Goal: Task Accomplishment & Management: Use online tool/utility

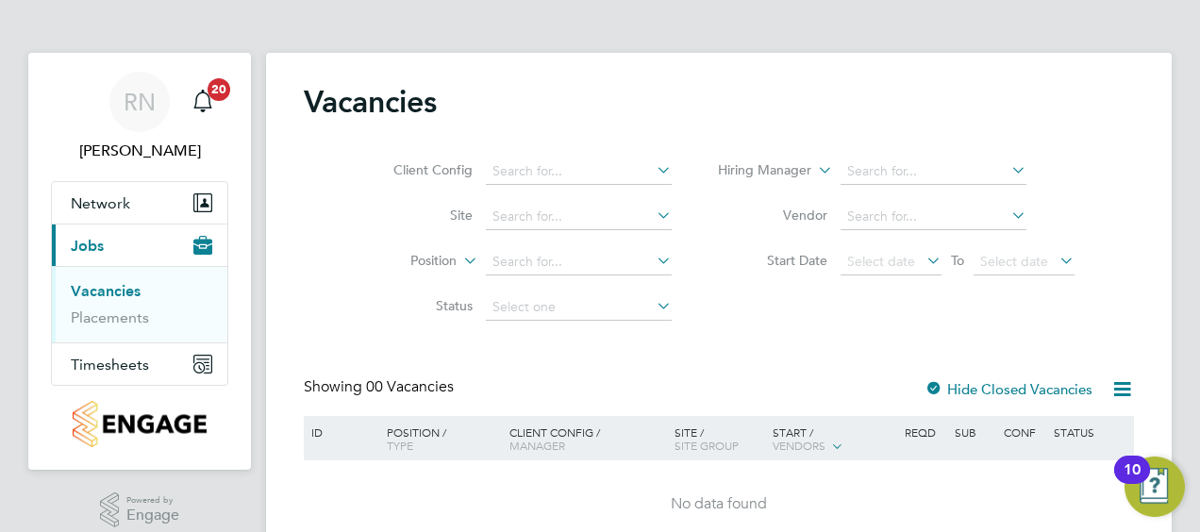
click at [714, 322] on div "Client Config Site Position Status Hiring Manager Vendor Start Date Select date…" at bounding box center [719, 235] width 830 height 191
drag, startPoint x: 570, startPoint y: 464, endPoint x: 589, endPoint y: 432, distance: 37.2
click at [589, 432] on div "ID Position / Type Client Config / Manager Site / Site Group Start / Vendors Re…" at bounding box center [719, 482] width 830 height 133
copy div "g / Manager Site / Site Group Start / Vendors Reqd Sub Conf Status"
drag, startPoint x: 1195, startPoint y: 140, endPoint x: 1189, endPoint y: 215, distance: 75.7
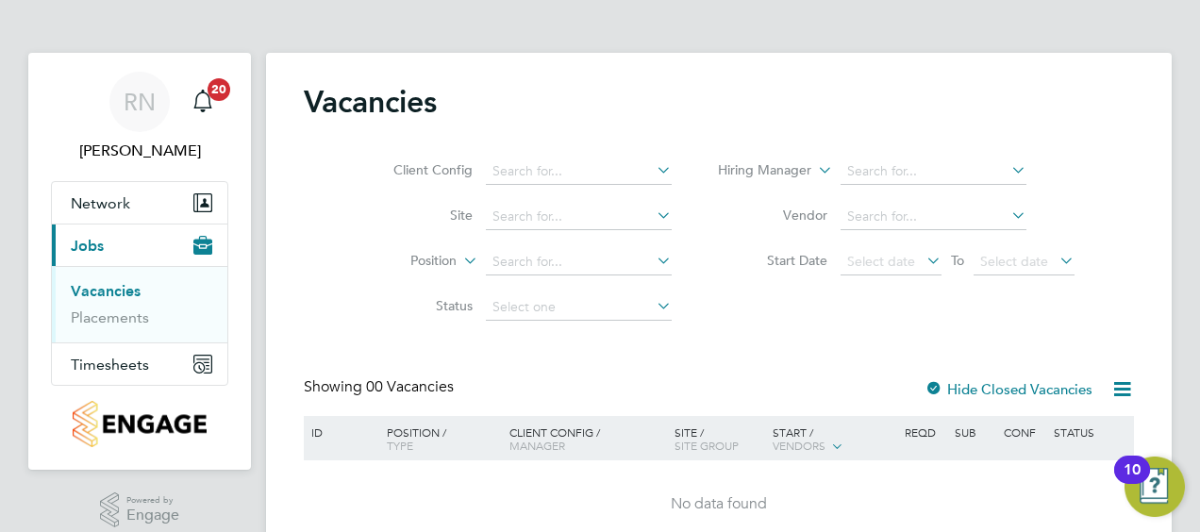
click at [1189, 215] on div "RN [PERSON_NAME] Notifications 20 Applications: Network Team Members Sites Curr…" at bounding box center [600, 308] width 1200 height 617
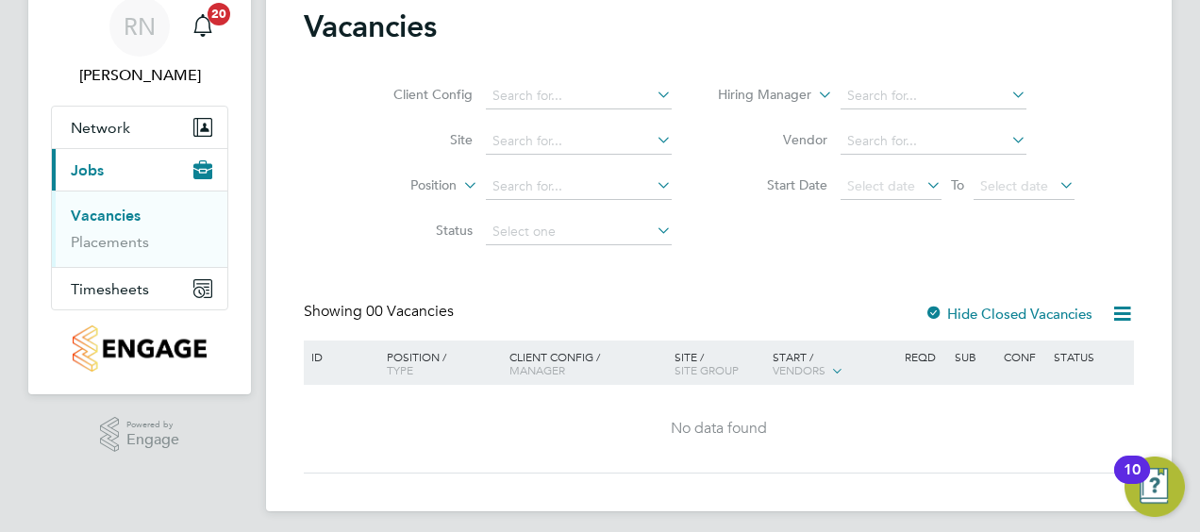
scroll to position [84, 0]
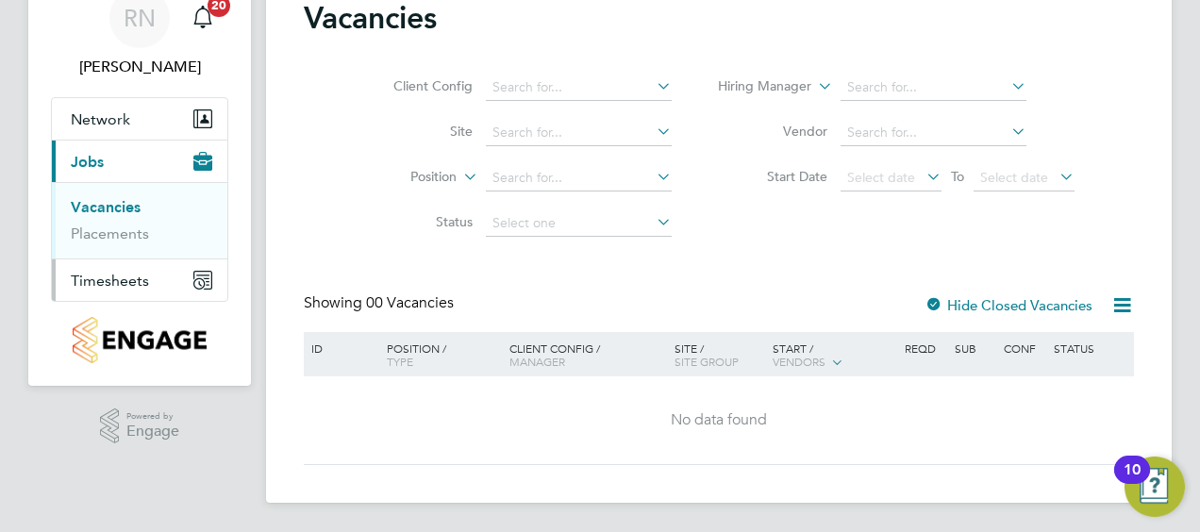
click at [88, 275] on span "Timesheets" at bounding box center [110, 281] width 78 height 18
click at [121, 247] on link "Timesheets" at bounding box center [110, 250] width 78 height 18
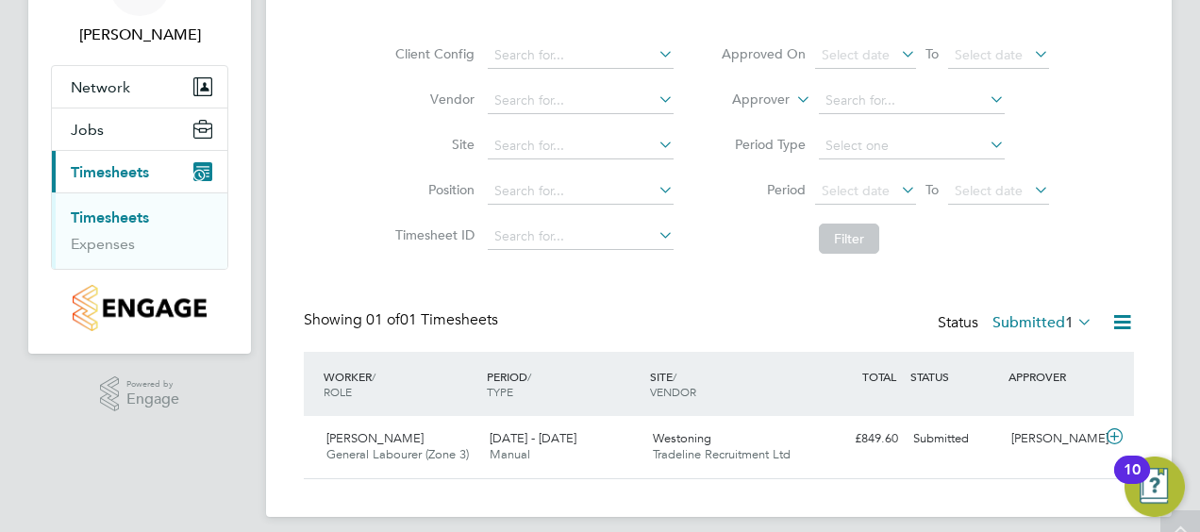
scroll to position [130, 0]
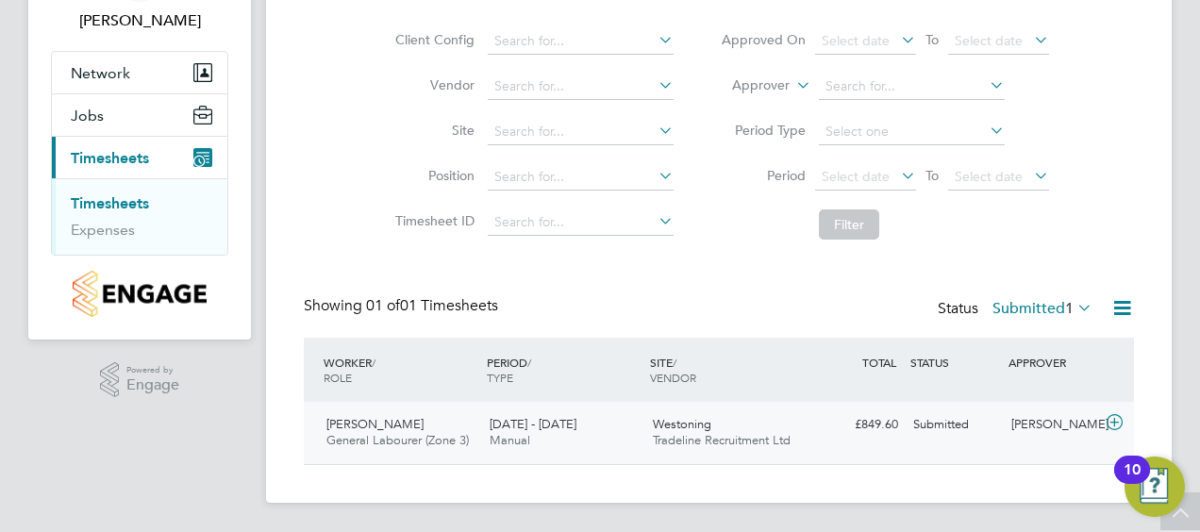
click at [396, 428] on span "[PERSON_NAME]" at bounding box center [374, 424] width 97 height 16
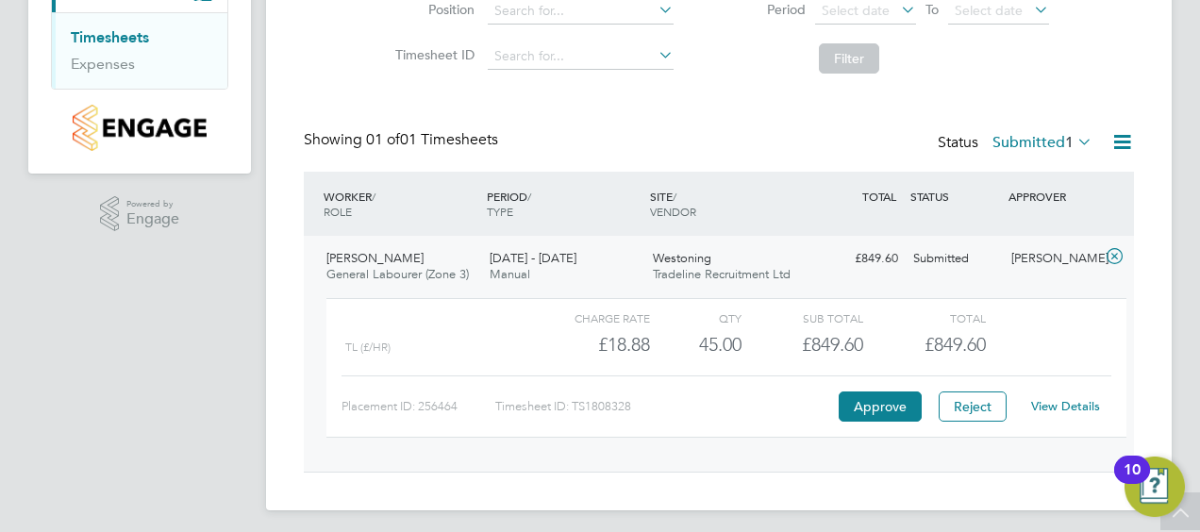
scroll to position [303, 0]
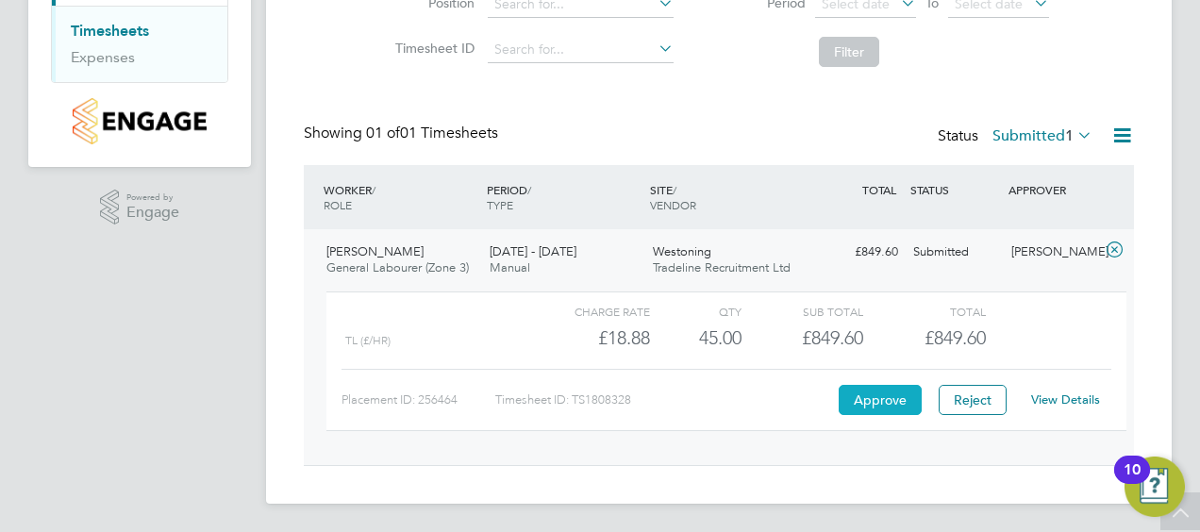
click at [872, 403] on button "Approve" at bounding box center [879, 400] width 83 height 30
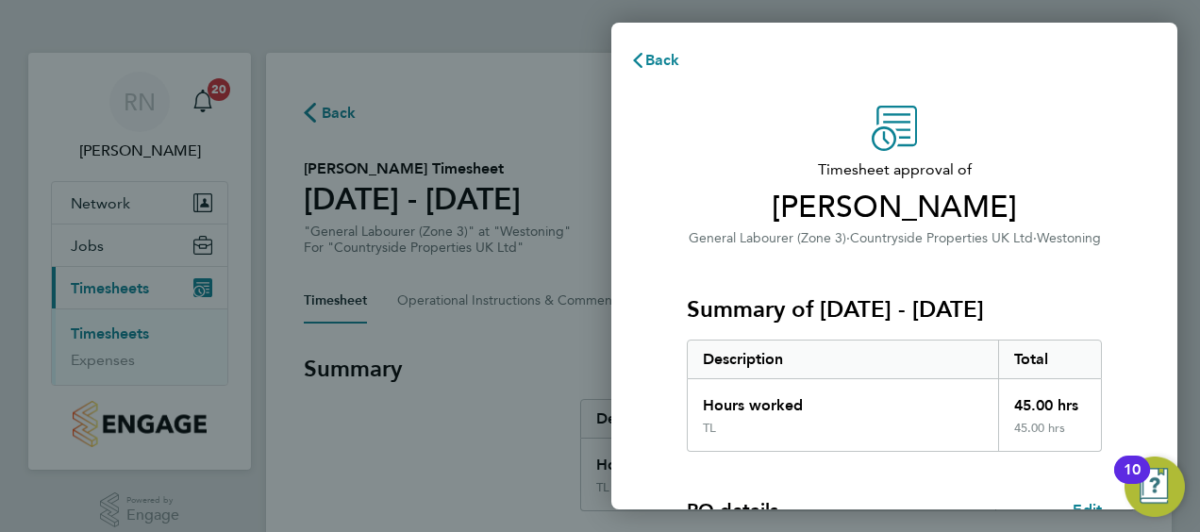
drag, startPoint x: 1087, startPoint y: 191, endPoint x: 1077, endPoint y: 125, distance: 66.7
click at [1077, 125] on div "Timesheet approval of Aaron Matthams General Labourer (Zone 3) · Countryside Pr…" at bounding box center [894, 177] width 415 height 143
drag, startPoint x: 1077, startPoint y: 125, endPoint x: 1134, endPoint y: 199, distance: 93.6
click at [1134, 199] on div "Timesheet approval of Aaron Matthams General Labourer (Zone 3) · Countryside Pr…" at bounding box center [894, 482] width 566 height 798
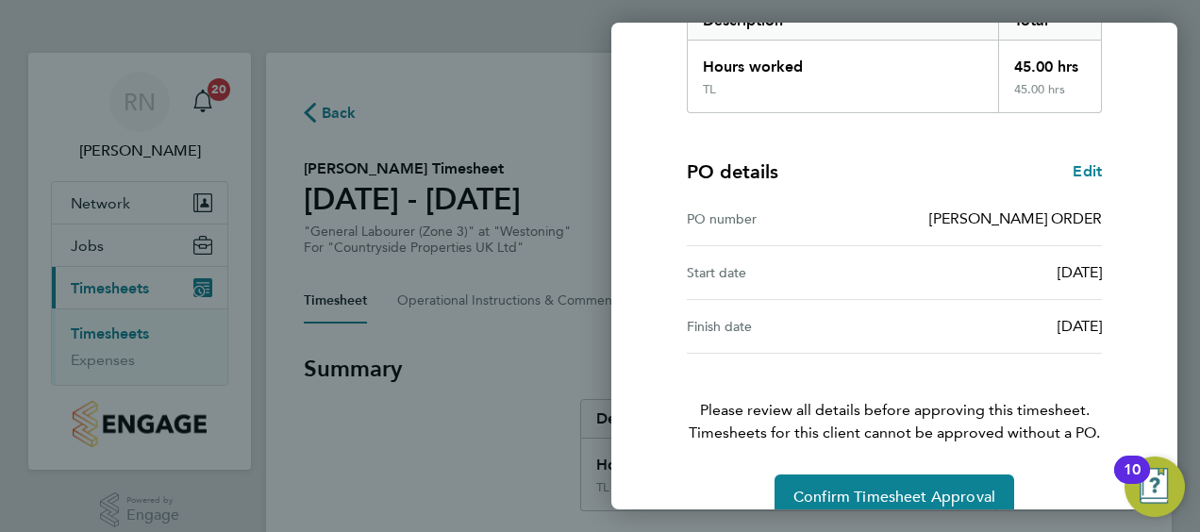
scroll to position [370, 0]
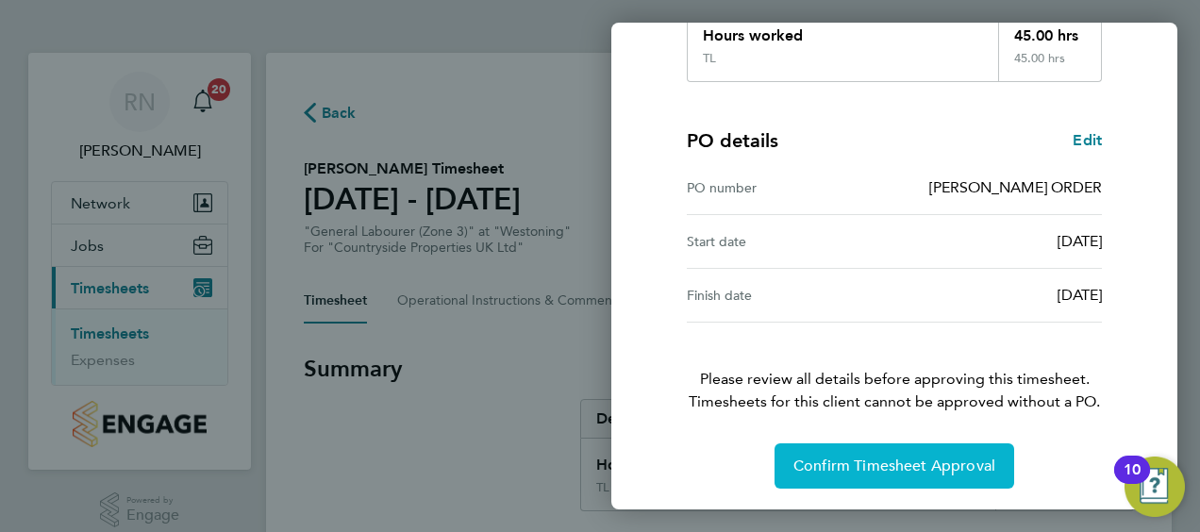
click at [812, 473] on button "Confirm Timesheet Approval" at bounding box center [894, 465] width 240 height 45
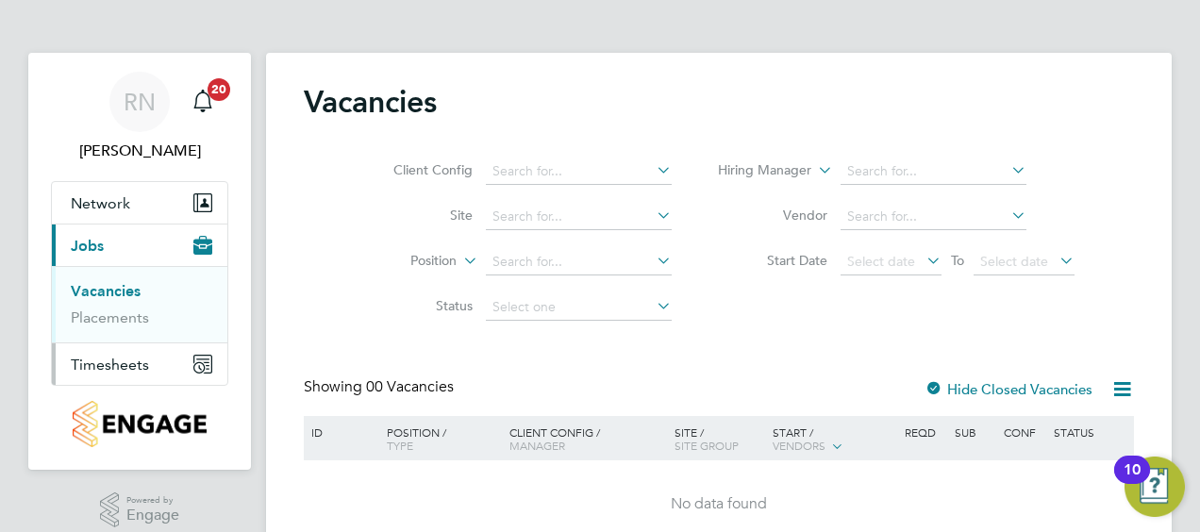
click at [135, 364] on span "Timesheets" at bounding box center [110, 365] width 78 height 18
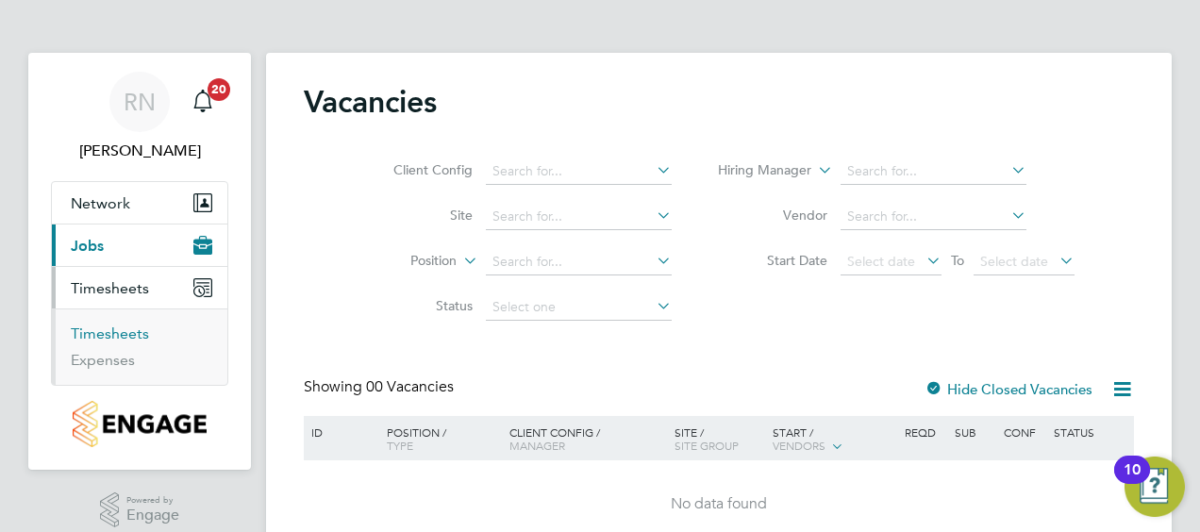
click at [127, 333] on link "Timesheets" at bounding box center [110, 333] width 78 height 18
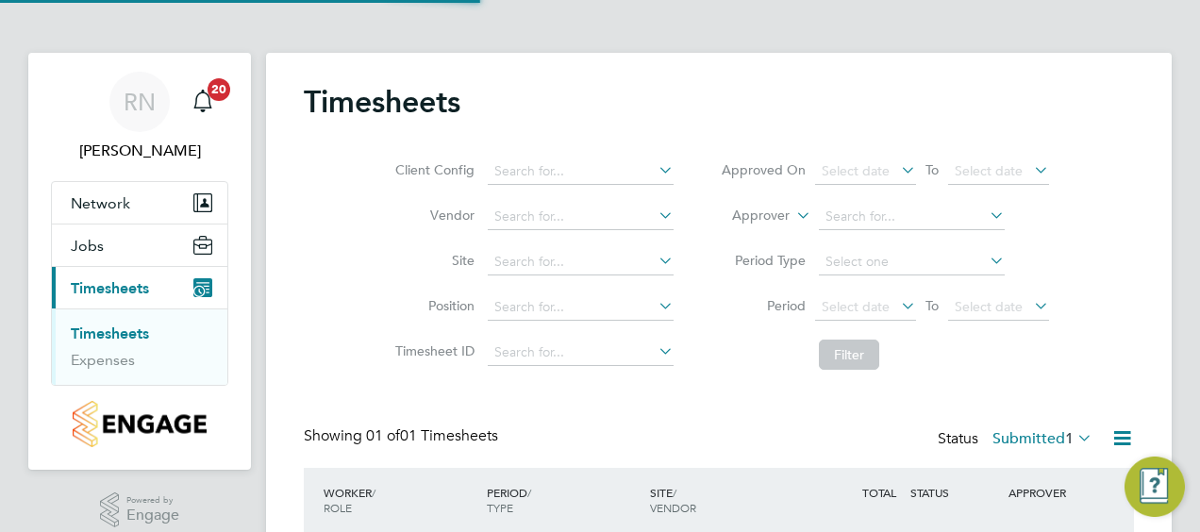
scroll to position [47, 163]
click at [677, 389] on div "Timesheets Client Config Vendor Site Position Timesheet ID Approved On Select d…" at bounding box center [719, 339] width 830 height 512
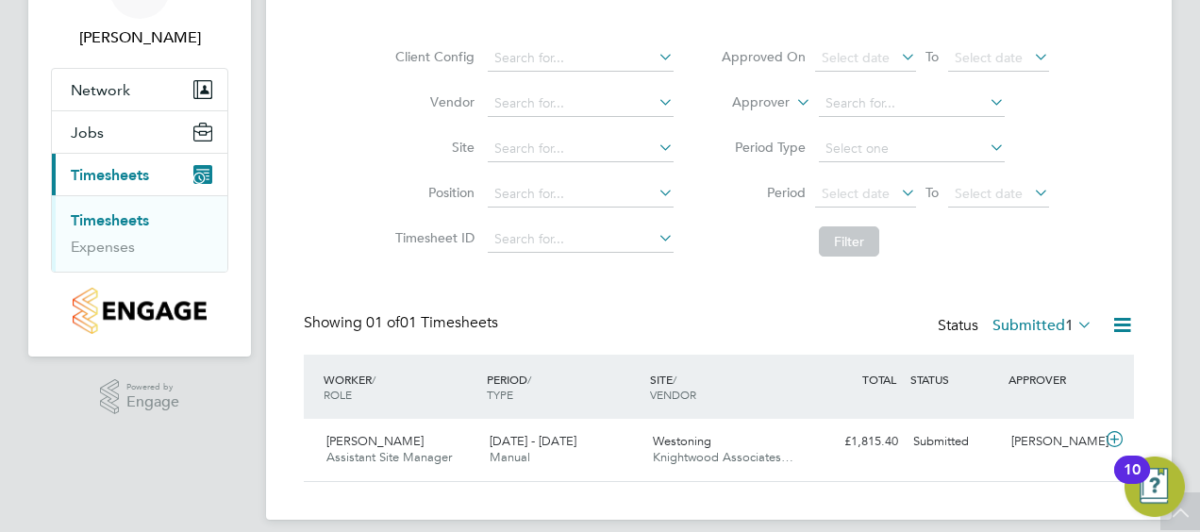
scroll to position [130, 0]
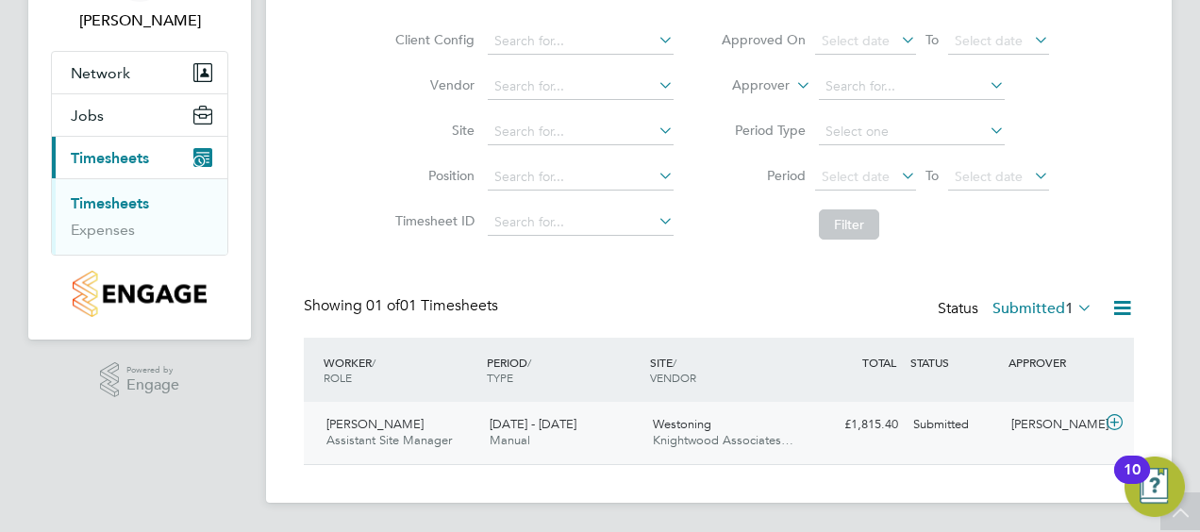
click at [353, 420] on span "Roy Riley" at bounding box center [374, 424] width 97 height 16
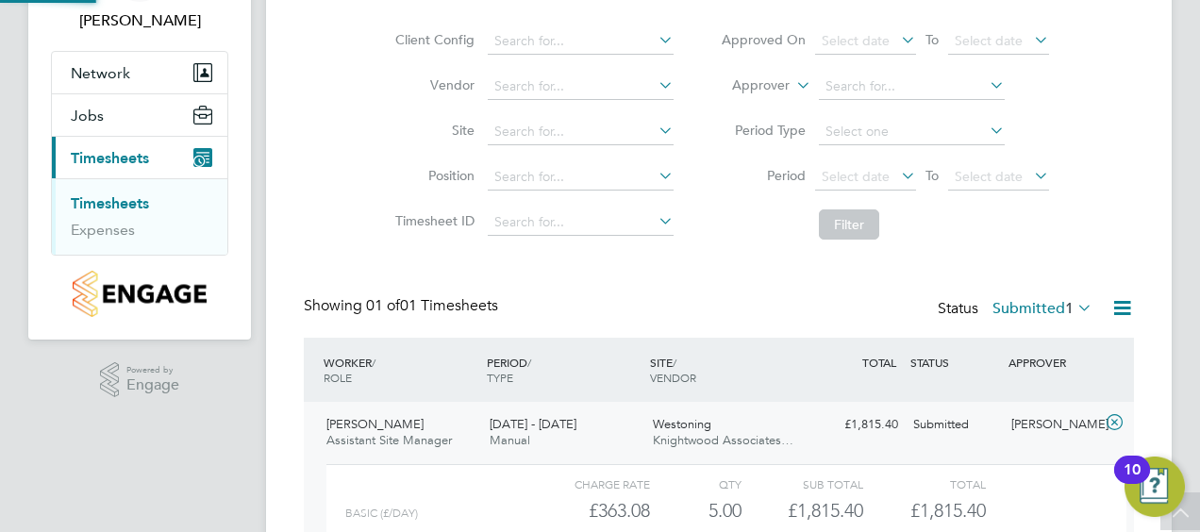
scroll to position [32, 184]
click at [1056, 495] on div "Basic (£/day) £363.08 5 5.00 5 £1,815.40 £1,815.40" at bounding box center [726, 510] width 800 height 31
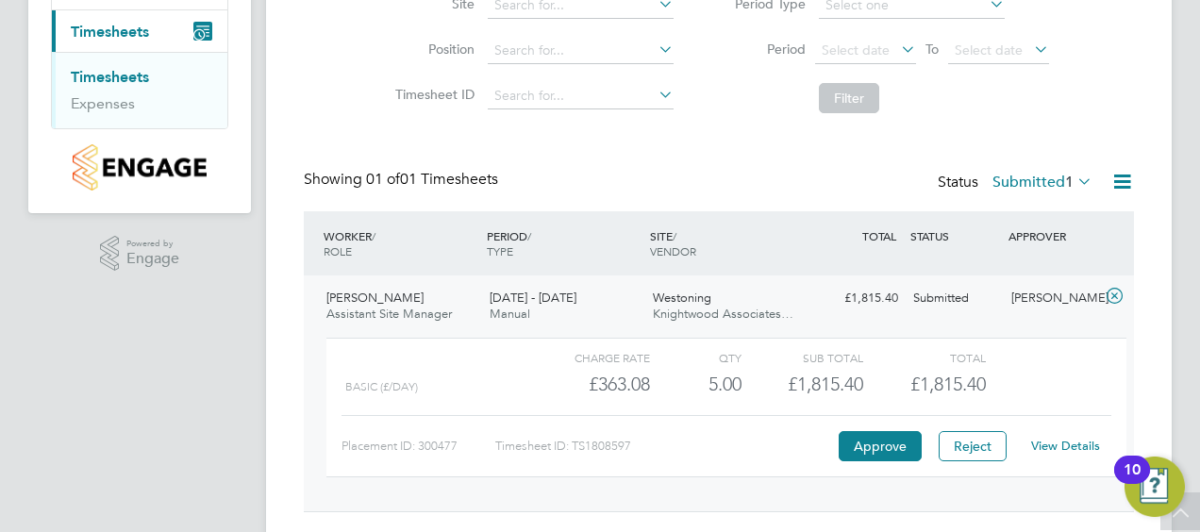
scroll to position [281, 0]
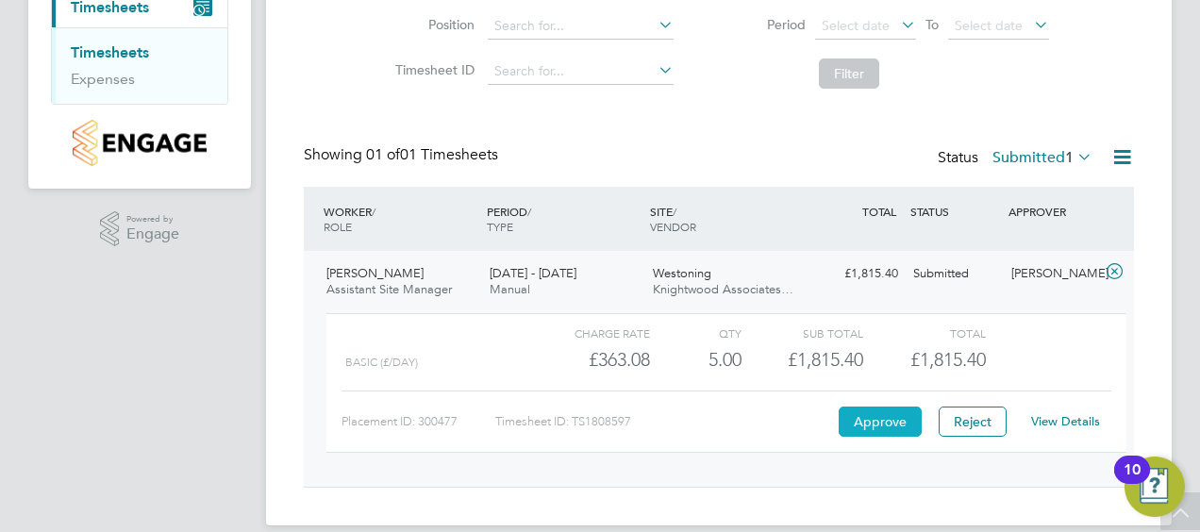
click at [873, 424] on button "Approve" at bounding box center [879, 422] width 83 height 30
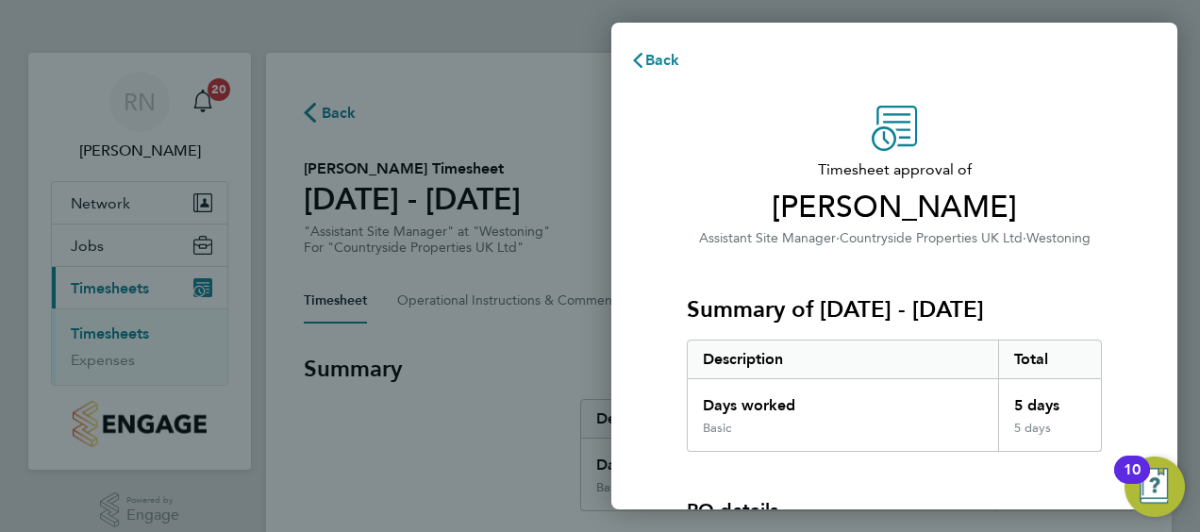
click at [872, 462] on div "PO details PO number Assign" at bounding box center [894, 518] width 415 height 133
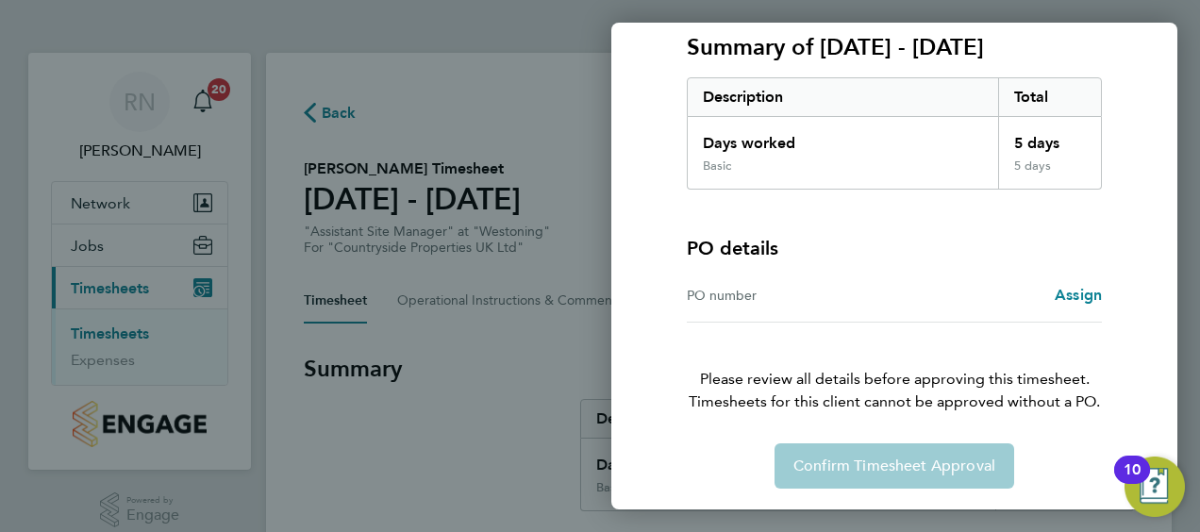
scroll to position [243, 0]
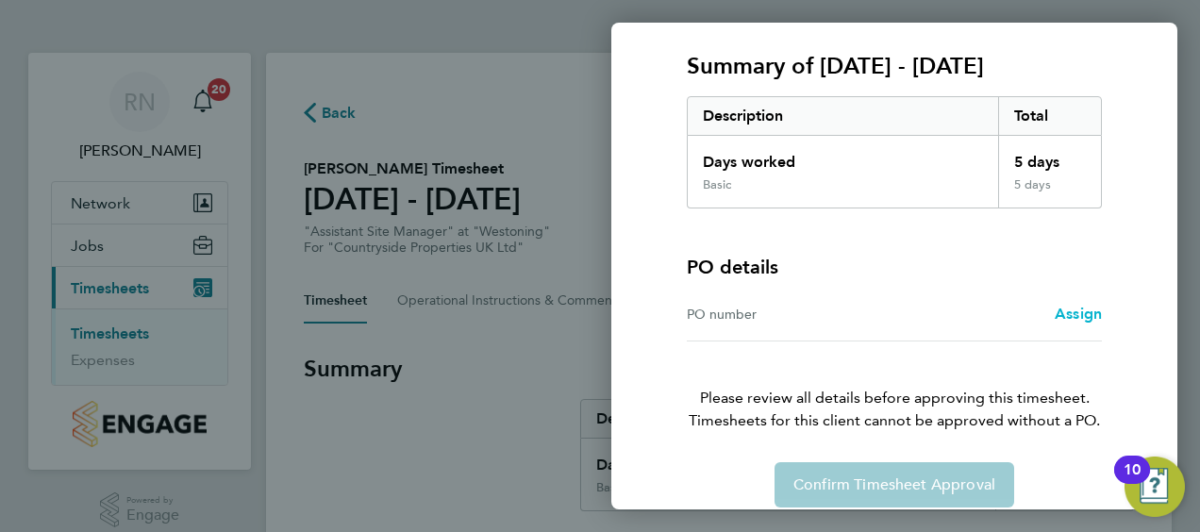
click at [1081, 311] on span "Assign" at bounding box center [1077, 314] width 47 height 18
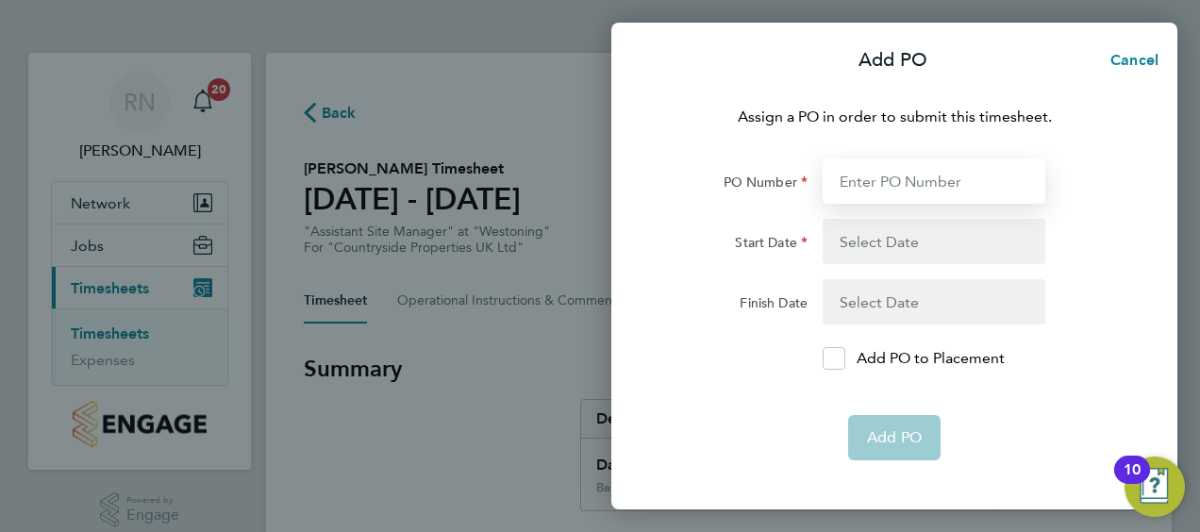
click at [931, 185] on input "PO Number" at bounding box center [933, 180] width 223 height 45
type input "Roy Riley"
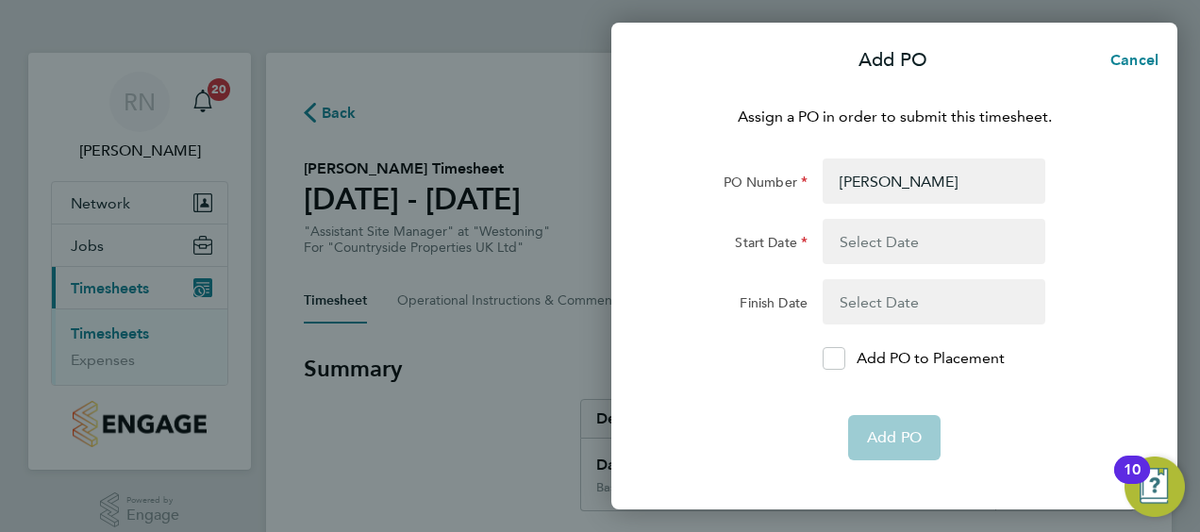
click at [861, 241] on button "button" at bounding box center [933, 241] width 223 height 45
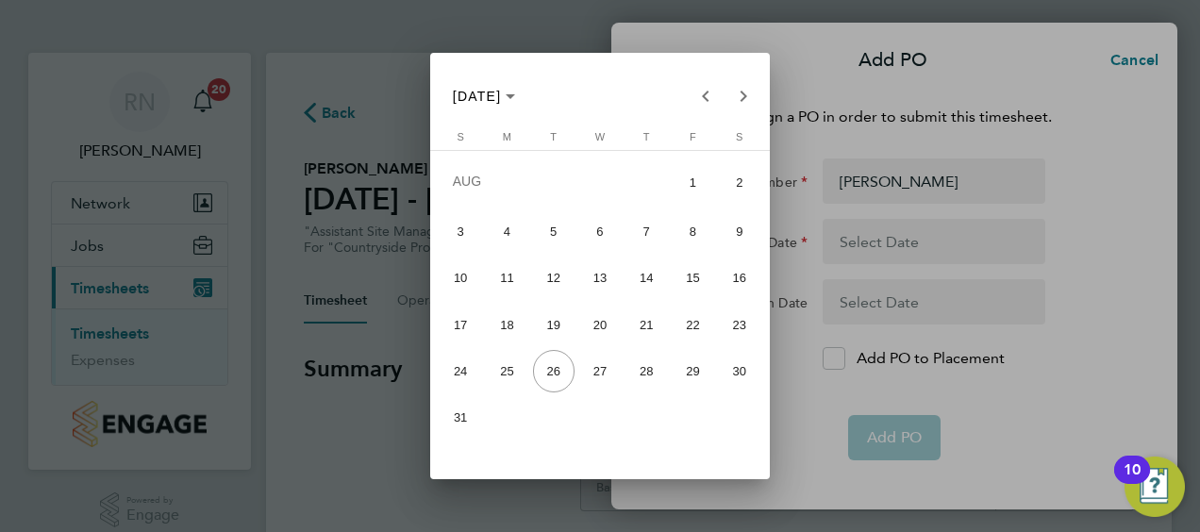
click at [518, 317] on span "18" at bounding box center [507, 325] width 42 height 42
type input "18 Aug 25"
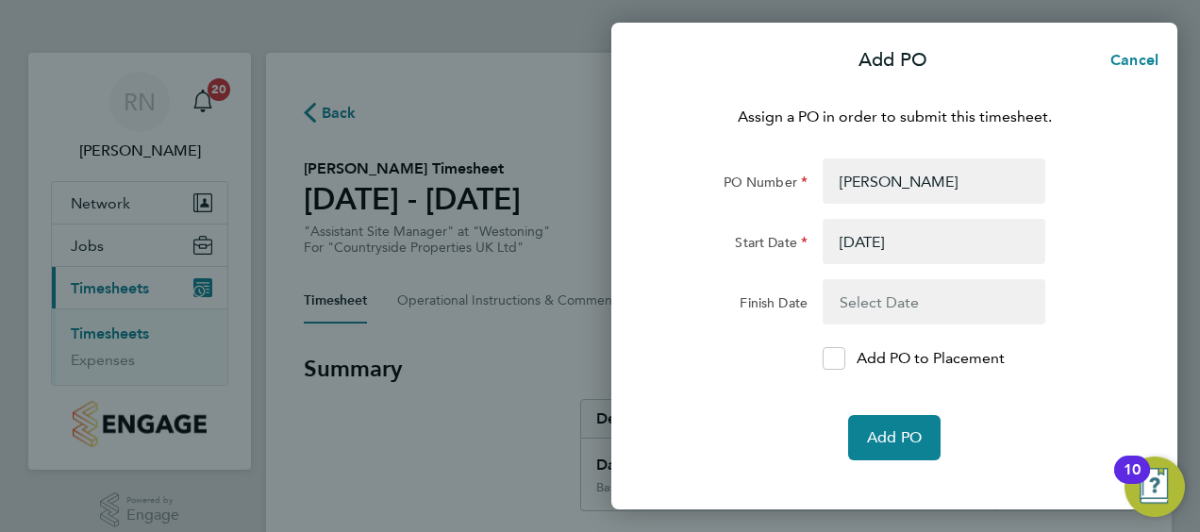
click at [855, 298] on button "button" at bounding box center [933, 301] width 223 height 45
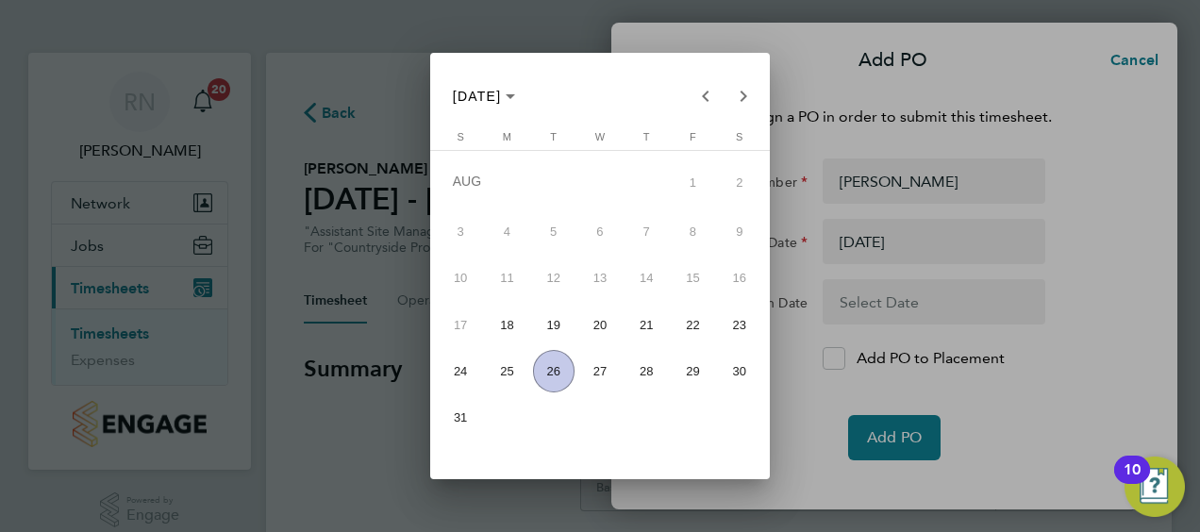
click at [460, 366] on span "24" at bounding box center [461, 371] width 42 height 42
type input "24 Aug 25"
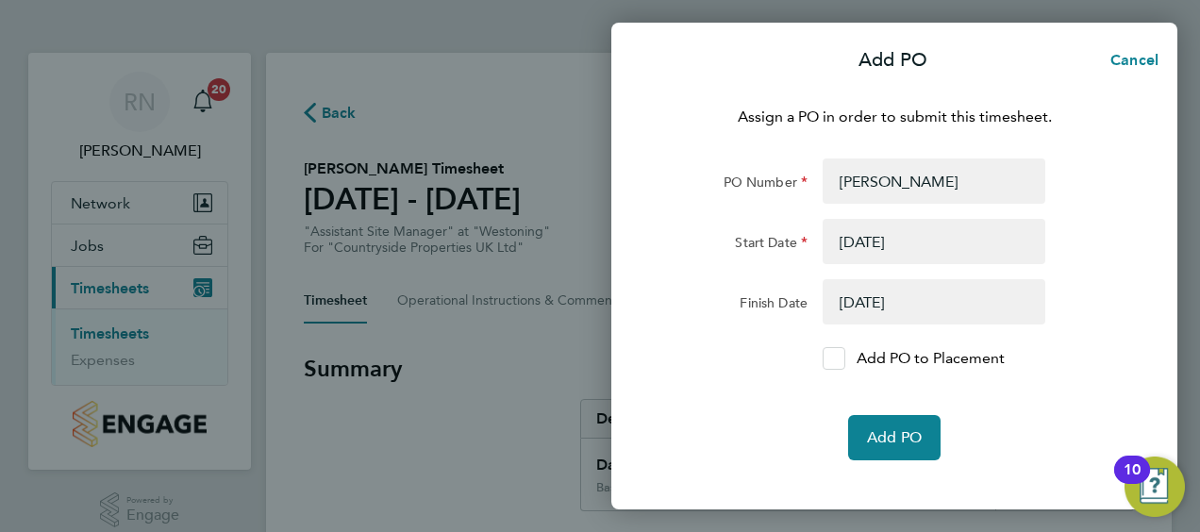
click at [836, 361] on icon at bounding box center [833, 359] width 14 height 12
click at [840, 358] on input "Add PO to Placement" at bounding box center [840, 358] width 0 height 0
click at [894, 433] on span "Add PO" at bounding box center [894, 437] width 55 height 19
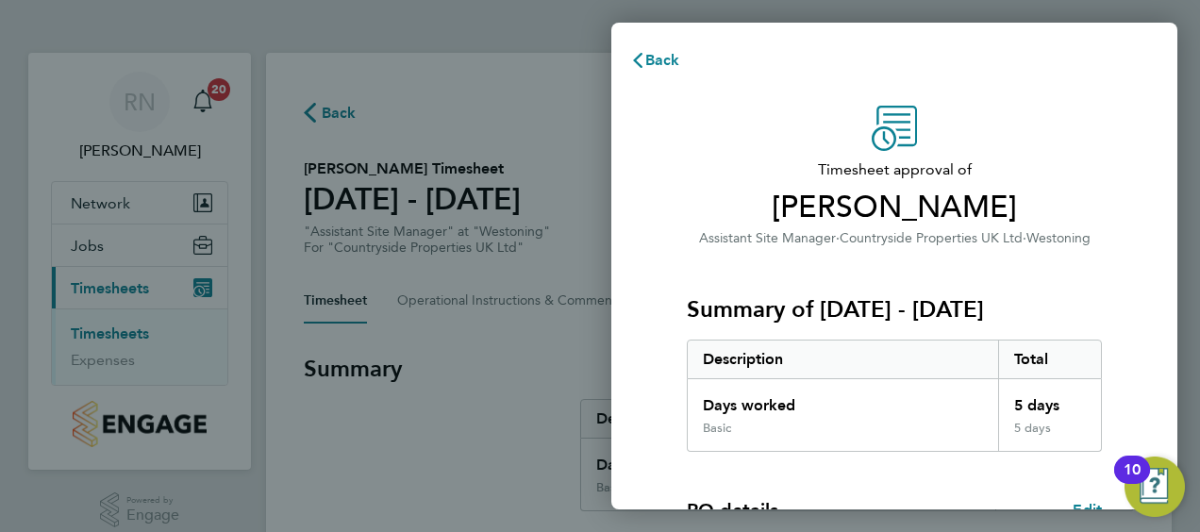
click at [1094, 290] on div "Summary of 18 - 24 Aug 2025 Description Total Days worked 5 days Basic 5 days" at bounding box center [894, 350] width 415 height 203
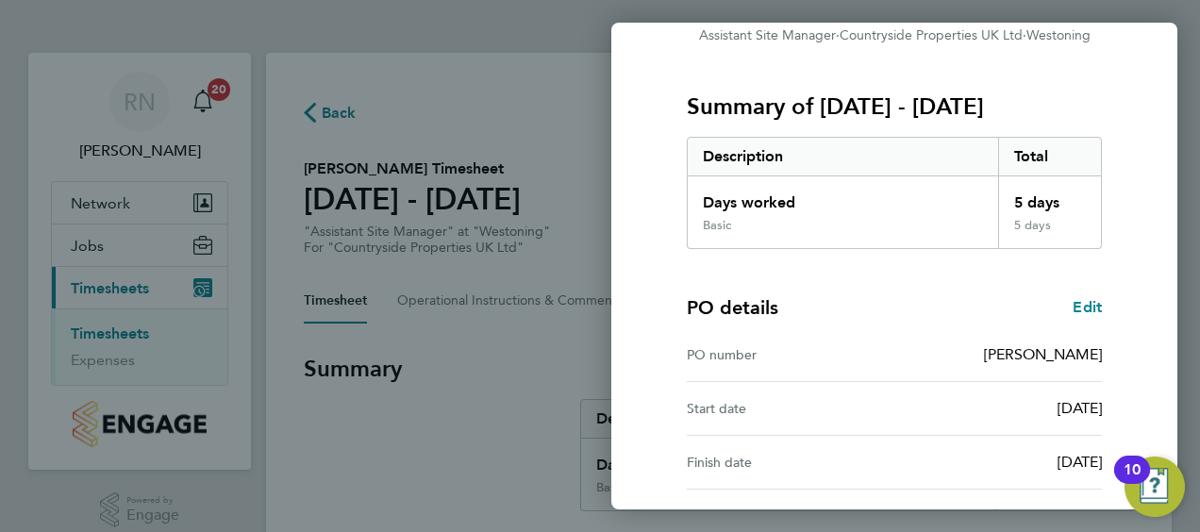
scroll to position [370, 0]
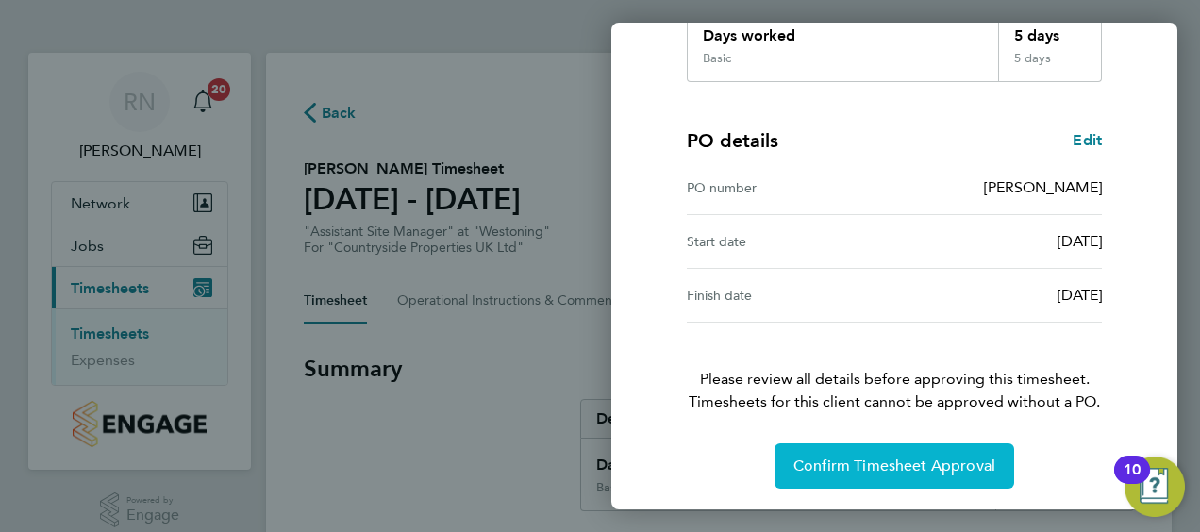
click at [820, 458] on span "Confirm Timesheet Approval" at bounding box center [894, 466] width 202 height 19
